Goal: Browse casually: Explore the website without a specific task or goal

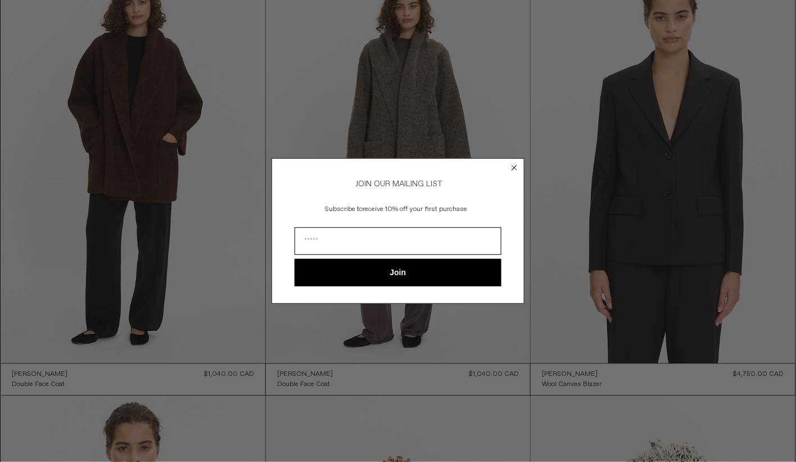
scroll to position [627, 0]
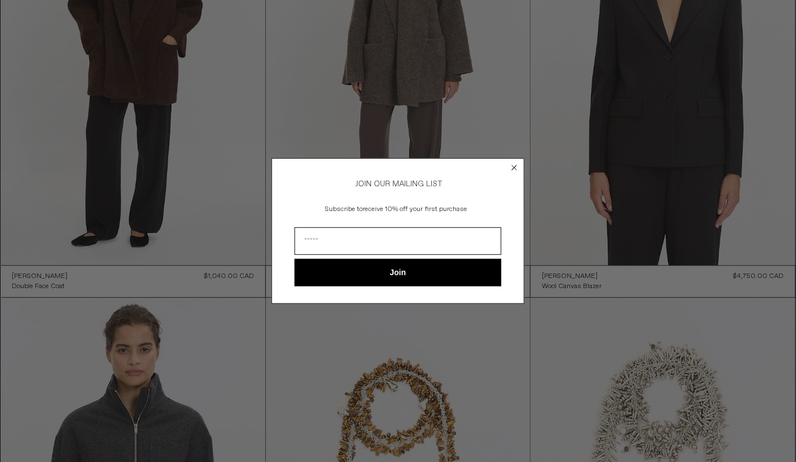
click at [515, 164] on circle "Close dialog" at bounding box center [514, 167] width 11 height 11
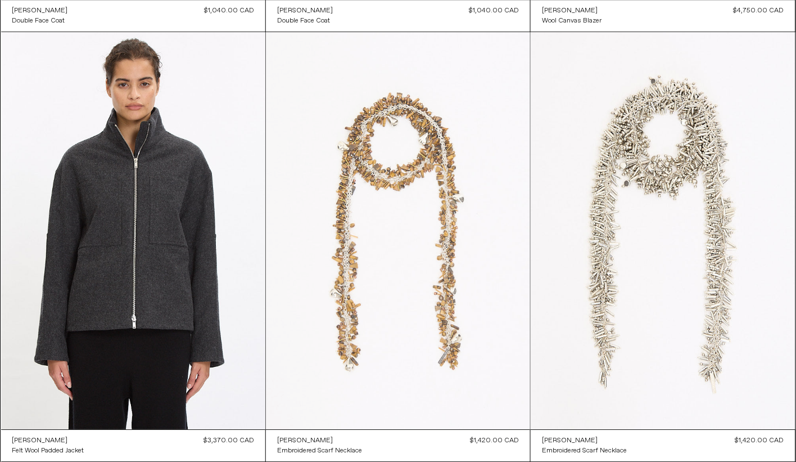
scroll to position [887, 0]
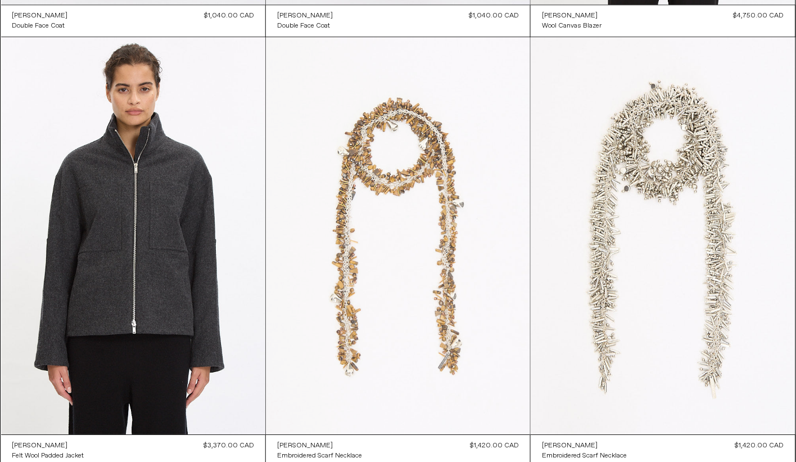
click at [459, 231] on at bounding box center [398, 235] width 264 height 396
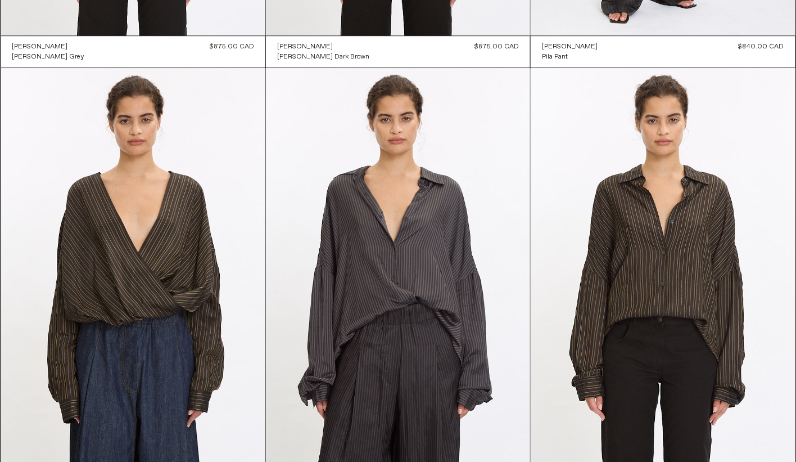
scroll to position [2247, 0]
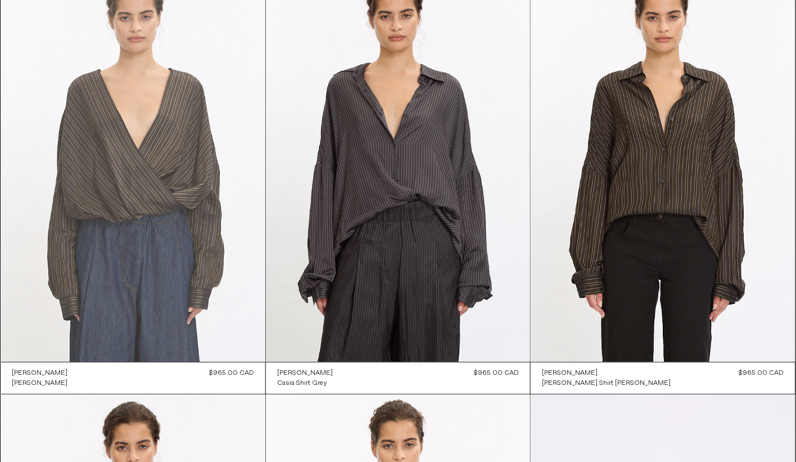
click at [179, 237] on at bounding box center [133, 163] width 264 height 396
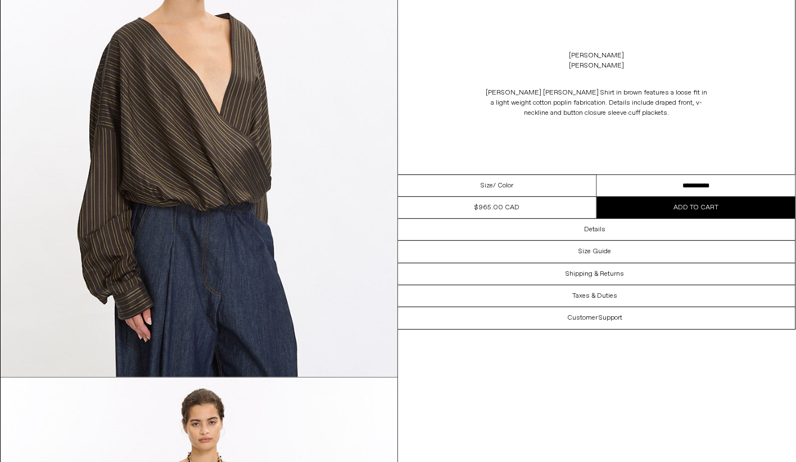
scroll to position [1011, 0]
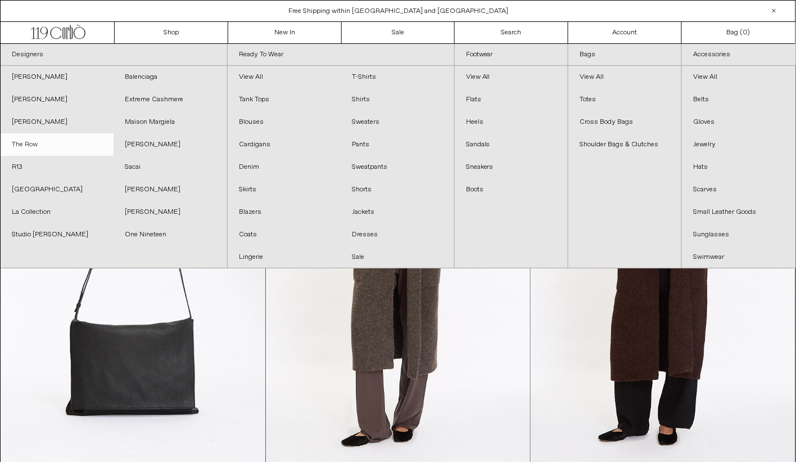
click at [37, 138] on link "The Row" at bounding box center [57, 144] width 113 height 22
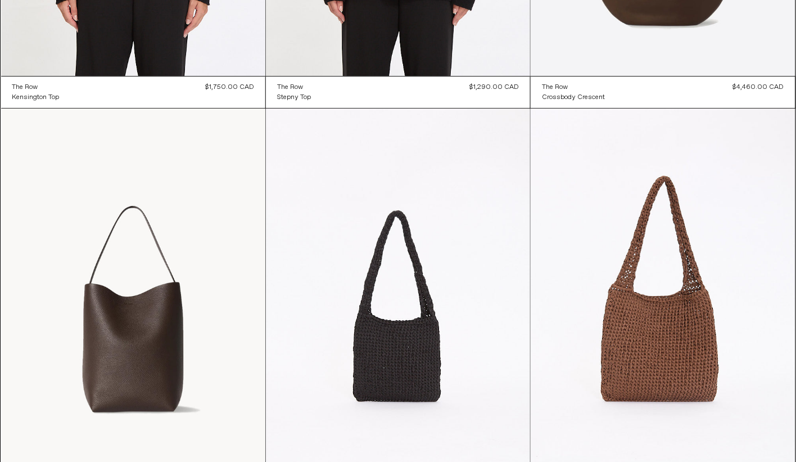
scroll to position [1399, 0]
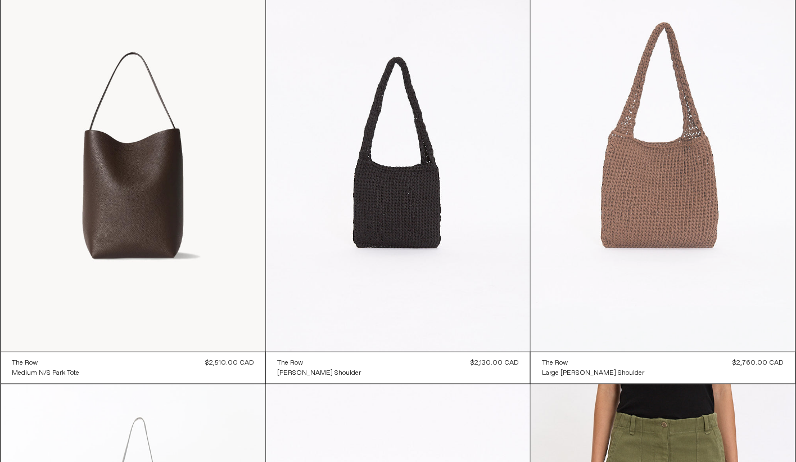
click at [665, 254] on at bounding box center [663, 153] width 264 height 397
